Goal: Use online tool/utility

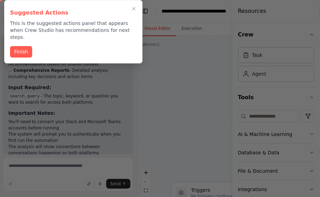
scroll to position [826, 0]
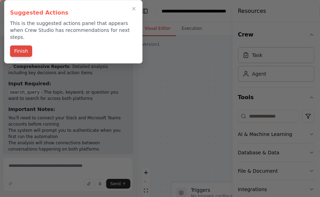
click at [20, 45] on button "Finish" at bounding box center [21, 50] width 22 height 11
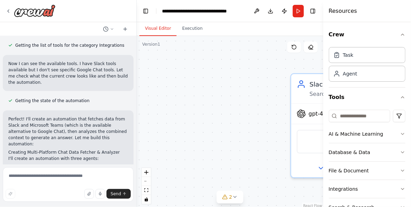
scroll to position [196, 0]
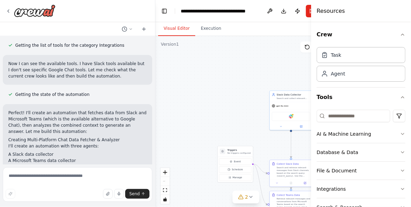
click at [234, 106] on div ".deletable-edge-delete-btn { width: 20px; height: 20px; border: 0px solid #ffff…" at bounding box center [245, 122] width 181 height 173
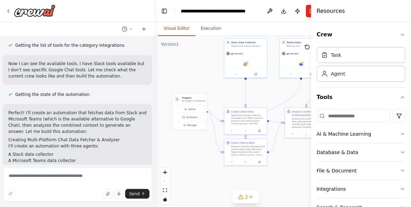
drag, startPoint x: 239, startPoint y: 116, endPoint x: 194, endPoint y: 64, distance: 69.0
click at [194, 64] on div ".deletable-edge-delete-btn { width: 20px; height: 20px; border: 0px solid #ffff…" at bounding box center [245, 122] width 181 height 173
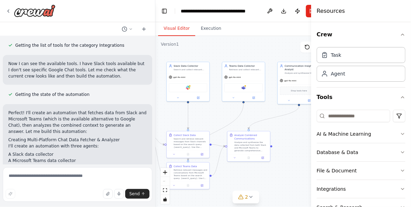
drag, startPoint x: 259, startPoint y: 94, endPoint x: 201, endPoint y: 117, distance: 62.1
click at [201, 117] on div ".deletable-edge-delete-btn { width: 20px; height: 20px; border: 0px solid #ffff…" at bounding box center [245, 122] width 181 height 173
drag, startPoint x: 276, startPoint y: 117, endPoint x: 206, endPoint y: 146, distance: 75.5
click at [187, 131] on div ".deletable-edge-delete-btn { width: 20px; height: 20px; border: 0px solid #ffff…" at bounding box center [142, 87] width 90 height 87
click at [285, 134] on div ".deletable-edge-delete-btn { width: 20px; height: 20px; border: 0px solid #ffff…" at bounding box center [245, 122] width 181 height 173
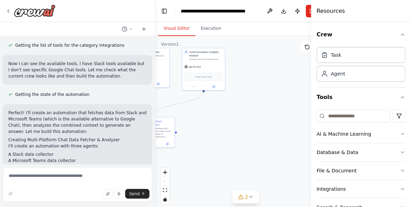
drag, startPoint x: 288, startPoint y: 132, endPoint x: 193, endPoint y: 118, distance: 95.8
click at [191, 118] on div ".deletable-edge-delete-btn { width: 20px; height: 20px; border: 0px solid #ffff…" at bounding box center [245, 122] width 181 height 173
drag, startPoint x: 240, startPoint y: 112, endPoint x: 288, endPoint y: 143, distance: 57.3
click at [288, 143] on div ".deletable-edge-delete-btn { width: 20px; height: 20px; border: 0px solid #ffff…" at bounding box center [245, 122] width 181 height 173
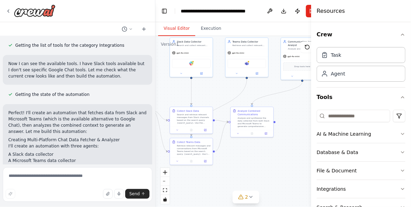
drag, startPoint x: 274, startPoint y: 113, endPoint x: 283, endPoint y: 107, distance: 10.5
click at [283, 107] on div ".deletable-edge-delete-btn { width: 20px; height: 20px; border: 0px solid #ffff…" at bounding box center [245, 122] width 181 height 173
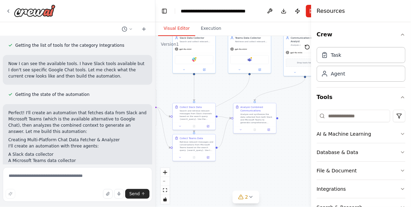
drag, startPoint x: 232, startPoint y: 144, endPoint x: 262, endPoint y: 135, distance: 31.0
click at [261, 135] on div ".deletable-edge-delete-btn { width: 20px; height: 20px; border: 0px solid #ffff…" at bounding box center [245, 122] width 181 height 173
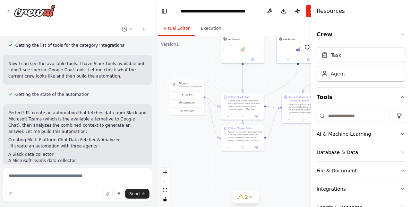
drag, startPoint x: 189, startPoint y: 152, endPoint x: 235, endPoint y: 151, distance: 45.7
click at [230, 150] on div ".deletable-edge-delete-btn { width: 20px; height: 20px; border: 0px solid #ffff…" at bounding box center [245, 122] width 181 height 173
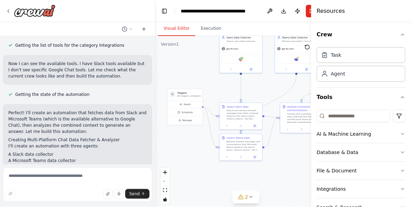
drag, startPoint x: 235, startPoint y: 151, endPoint x: 195, endPoint y: 163, distance: 41.2
click at [195, 163] on div ".deletable-edge-delete-btn { width: 20px; height: 20px; border: 0px solid #ffff…" at bounding box center [245, 122] width 181 height 173
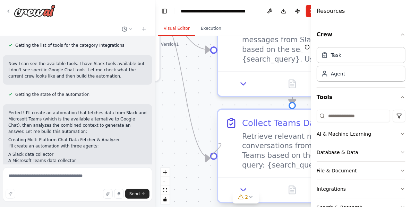
drag, startPoint x: 213, startPoint y: 158, endPoint x: 219, endPoint y: 150, distance: 9.9
click at [219, 150] on div "Collect Teams Data Retrieve relevant messages and conversations from Microsoft …" at bounding box center [292, 156] width 151 height 95
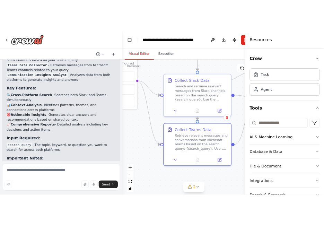
scroll to position [785, 0]
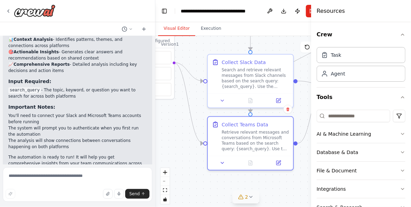
click at [250, 197] on icon at bounding box center [250, 196] width 3 height 1
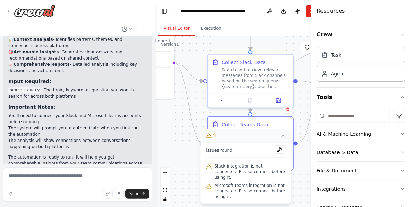
click at [186, 135] on div ".deletable-edge-delete-btn { width: 20px; height: 20px; border: 0px solid #ffff…" at bounding box center [245, 122] width 181 height 173
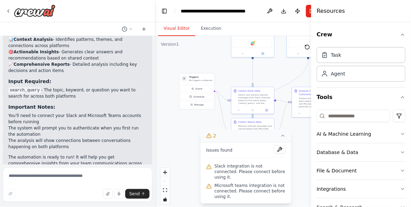
click at [300, 138] on div ".deletable-edge-delete-btn { width: 20px; height: 20px; border: 0px solid #ffff…" at bounding box center [245, 122] width 181 height 173
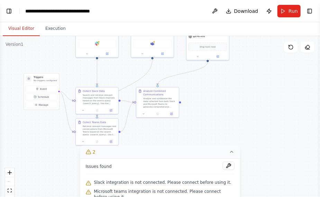
scroll to position [826, 0]
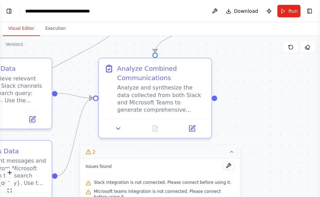
drag, startPoint x: 171, startPoint y: 86, endPoint x: 156, endPoint y: 35, distance: 53.4
click at [156, 35] on div "Visual Editor Execution Version 1 Show Tools Hide Agents .deletable-edge-delete…" at bounding box center [160, 109] width 320 height 175
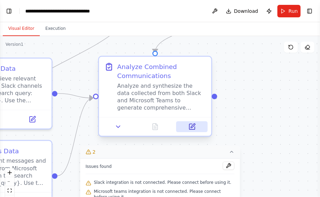
click at [193, 128] on icon at bounding box center [192, 127] width 6 height 6
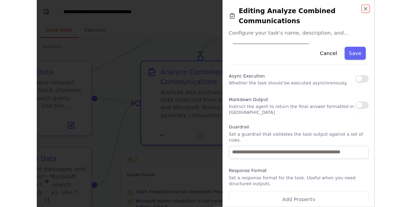
scroll to position [697, 0]
